Goal: Check status: Check status

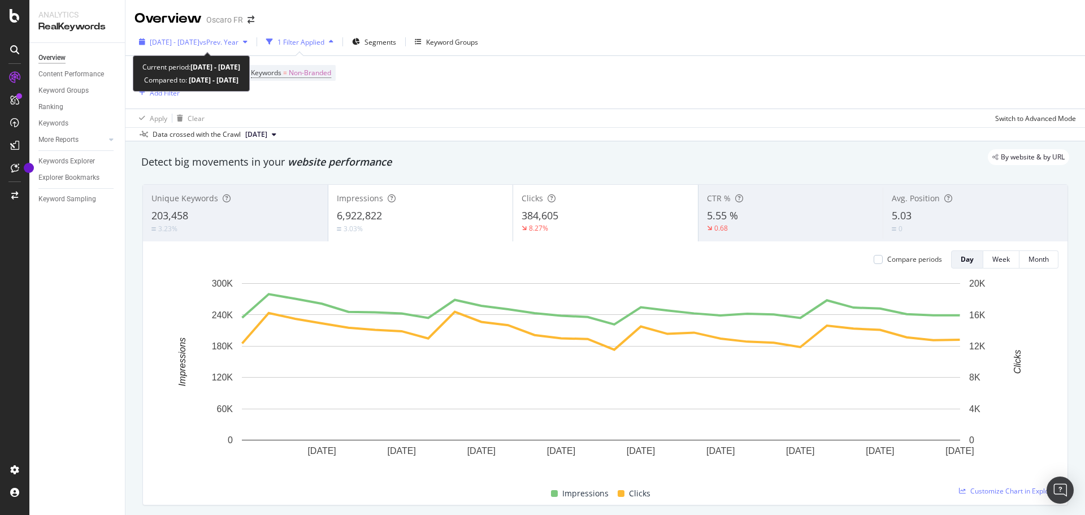
click at [230, 45] on span "vs Prev. Year" at bounding box center [218, 42] width 39 height 10
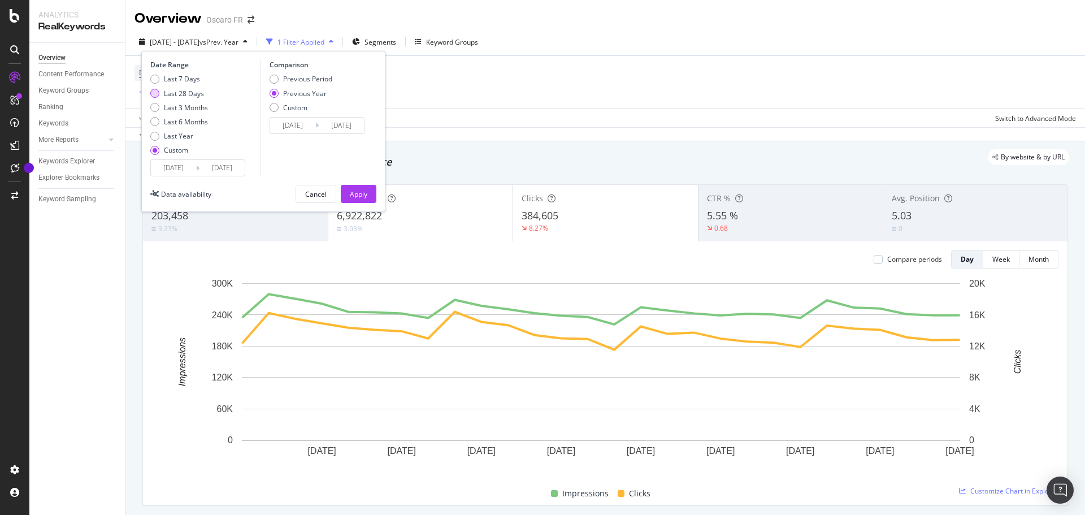
click at [190, 95] on div "Last 28 Days" at bounding box center [184, 94] width 40 height 10
type input "[DATE]"
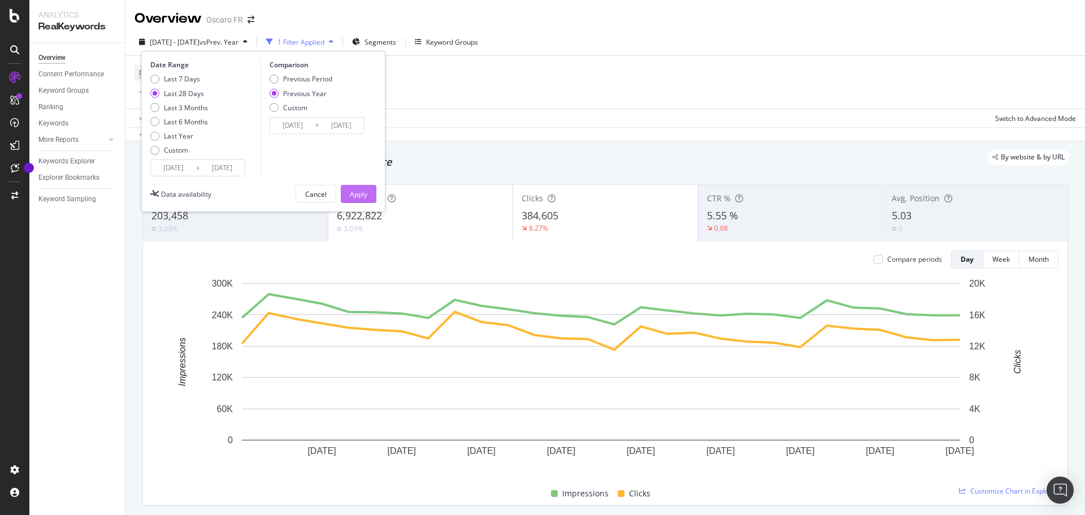
click at [356, 197] on div "Apply" at bounding box center [359, 194] width 18 height 10
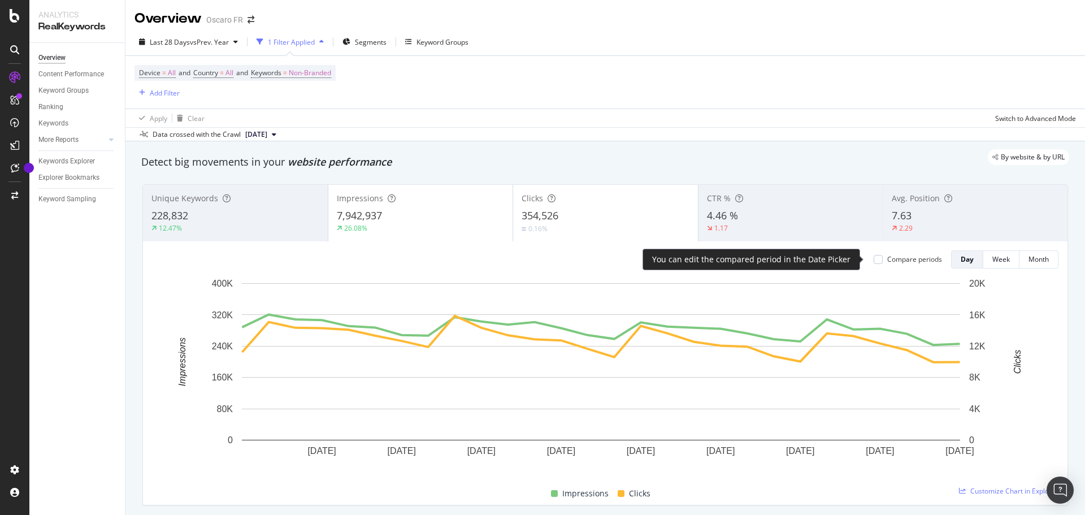
click at [916, 252] on div "Compare periods" at bounding box center [907, 259] width 68 height 18
click at [915, 257] on div "Compare periods" at bounding box center [914, 259] width 55 height 10
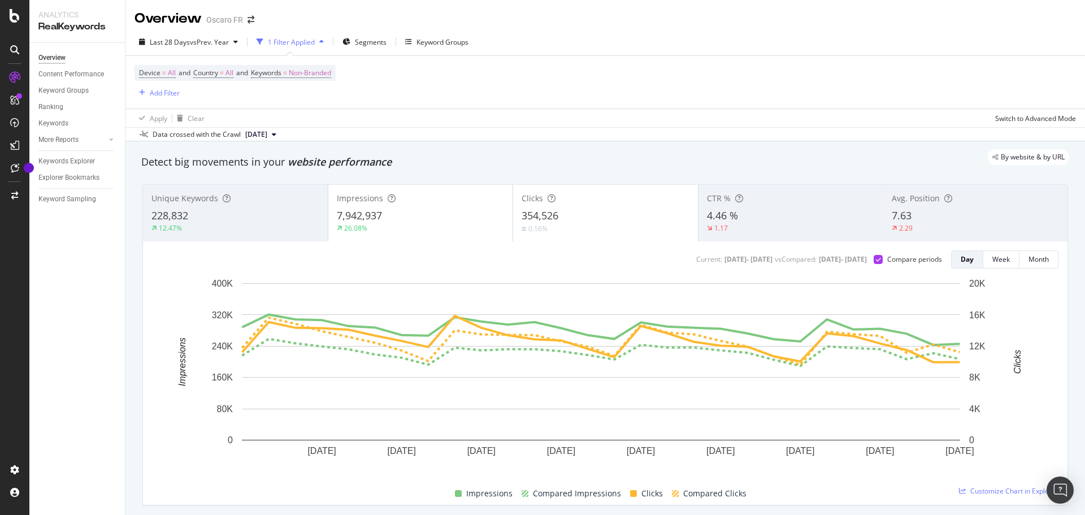
click at [471, 208] on div "7,942,937" at bounding box center [421, 215] width 168 height 15
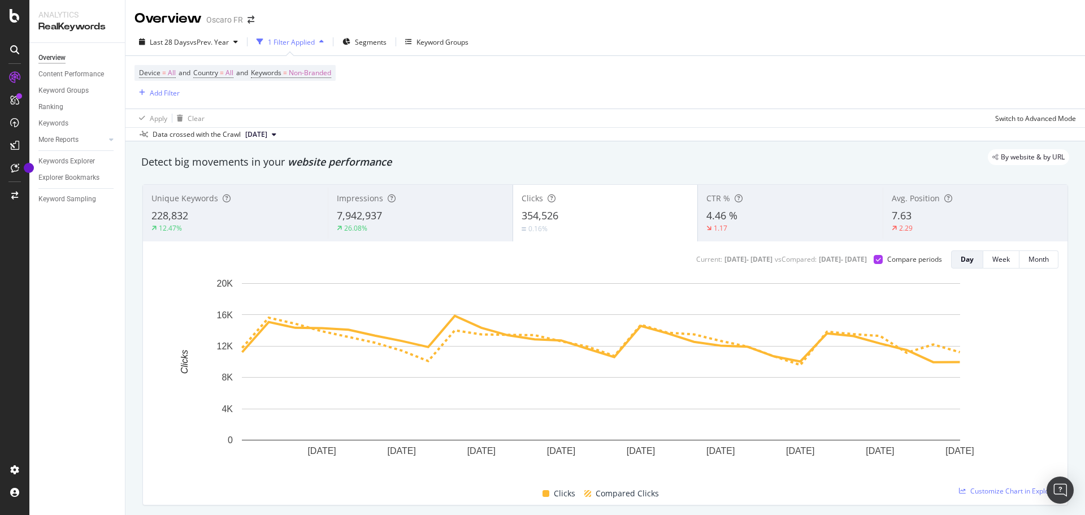
click at [464, 197] on div "Impressions" at bounding box center [420, 198] width 167 height 11
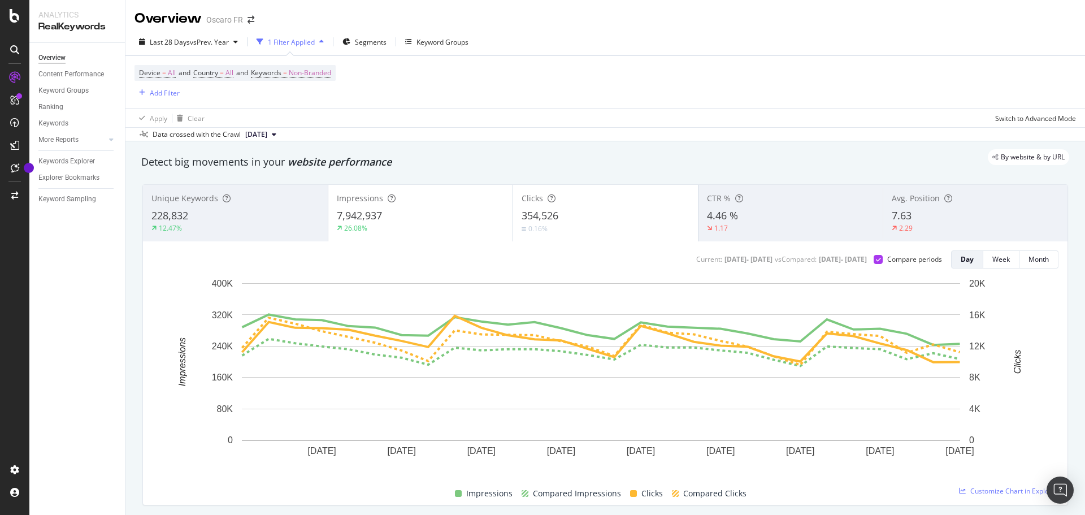
click at [617, 115] on div "Apply Clear Switch to Advanced Mode" at bounding box center [604, 117] width 959 height 19
click at [582, 153] on div "By website & by URL" at bounding box center [599, 157] width 939 height 16
click at [631, 106] on div "Device = All and Country = All and Keywords = Non-Branded Add Filter" at bounding box center [604, 82] width 941 height 53
click at [944, 123] on div "Apply Clear Switch to Advanced Mode" at bounding box center [604, 117] width 959 height 19
